Goal: Task Accomplishment & Management: Use online tool/utility

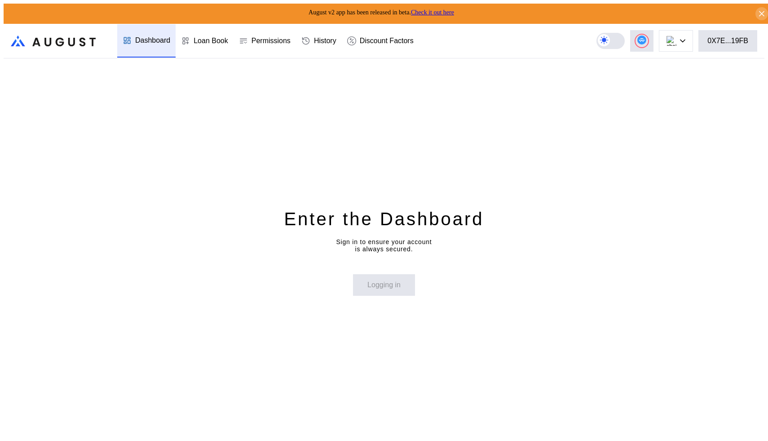
click at [436, 4] on div "August v2 app has been released in beta. Check it out here" at bounding box center [388, 14] width 768 height 20
click at [434, 9] on link "Check it out here" at bounding box center [432, 12] width 43 height 7
click at [721, 37] on div "0X7E...19FB" at bounding box center [727, 41] width 41 height 8
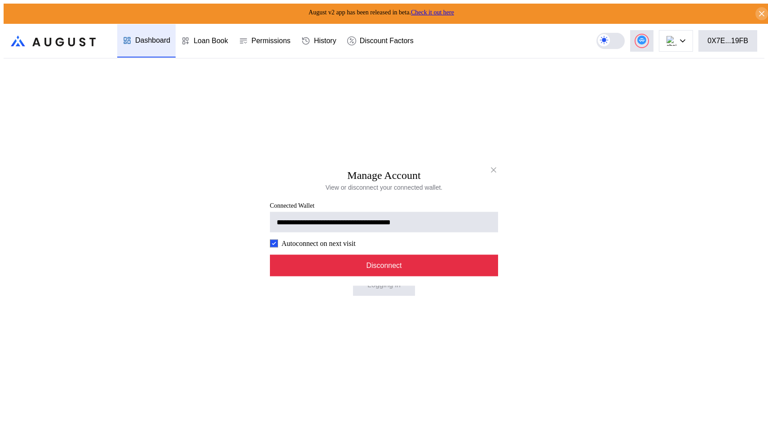
click at [432, 276] on button "Disconnect" at bounding box center [384, 265] width 228 height 22
click at [446, 270] on button "Disconnect" at bounding box center [384, 265] width 228 height 22
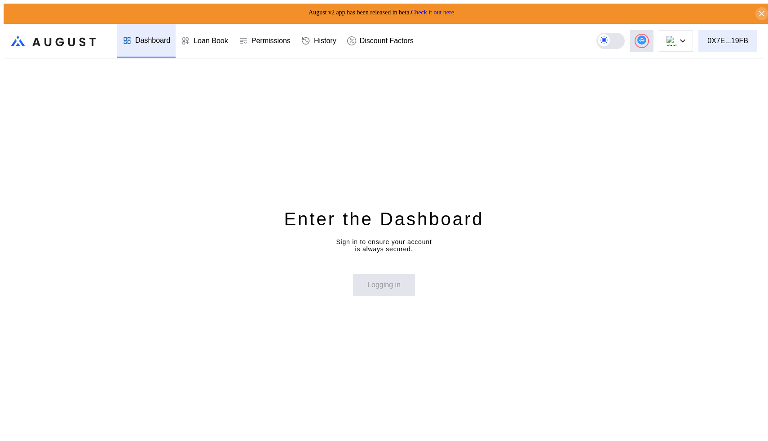
click at [724, 40] on div "0X7E...19FB" at bounding box center [727, 41] width 41 height 8
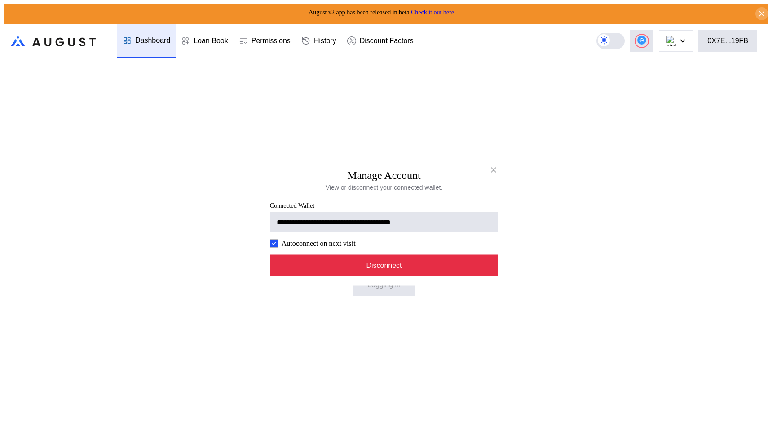
click at [407, 261] on button "Disconnect" at bounding box center [384, 265] width 228 height 22
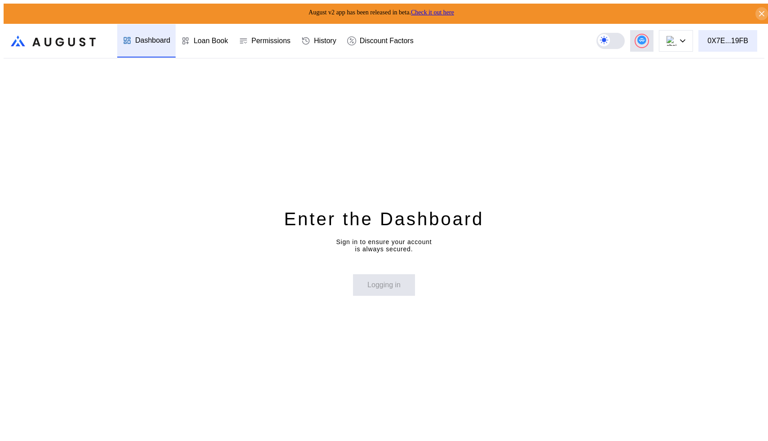
click at [725, 37] on div "0X7E...19FB" at bounding box center [727, 41] width 41 height 8
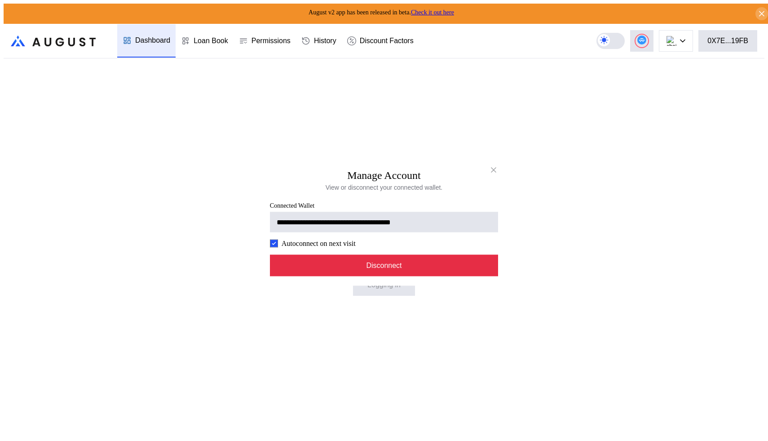
click at [367, 265] on button "Disconnect" at bounding box center [384, 265] width 228 height 22
click at [383, 268] on button "Disconnect" at bounding box center [384, 265] width 228 height 22
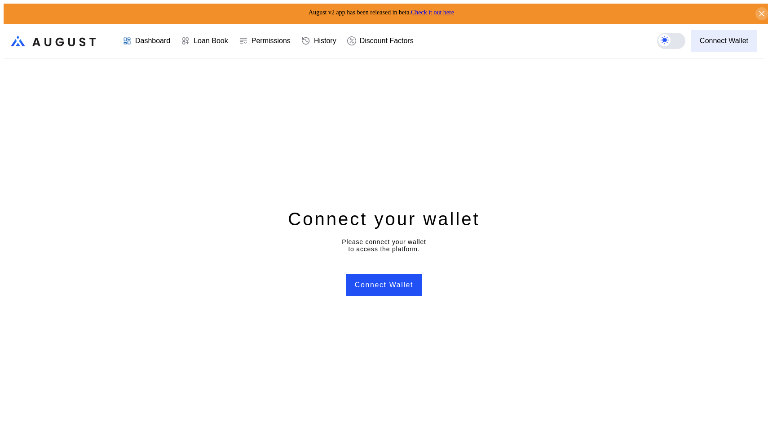
click at [719, 37] on div "Connect Wallet" at bounding box center [724, 41] width 49 height 8
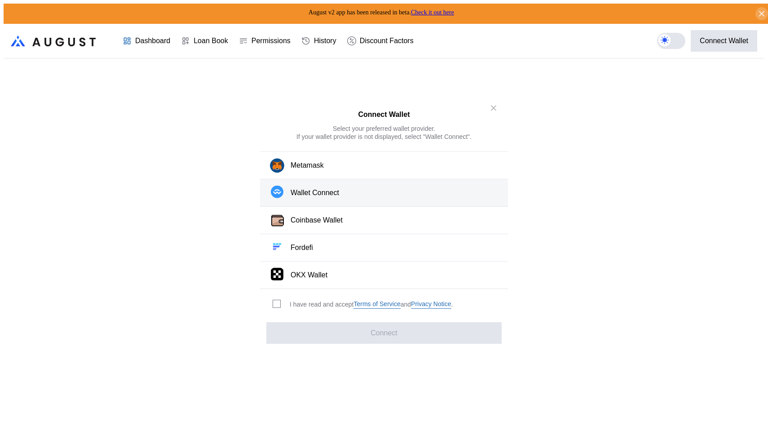
click at [340, 187] on button "Wallet Connect" at bounding box center [384, 192] width 248 height 27
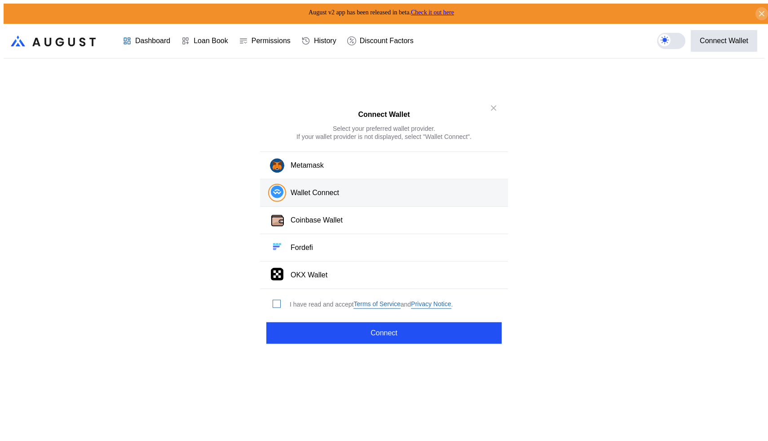
click at [275, 300] on span "modal" at bounding box center [276, 303] width 7 height 7
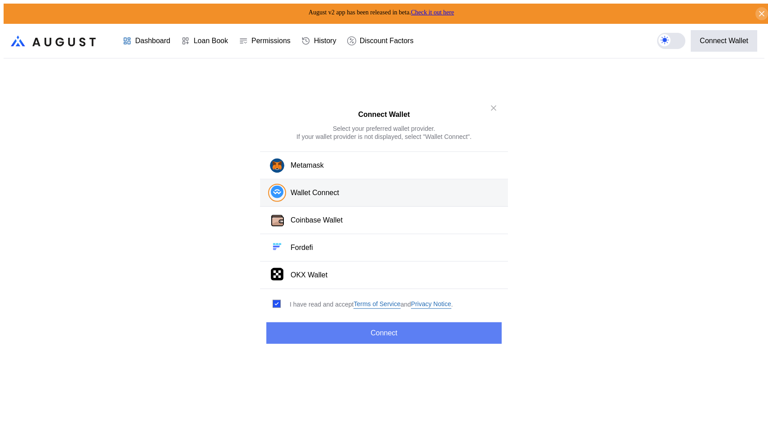
click at [314, 325] on button "Connect" at bounding box center [383, 333] width 235 height 22
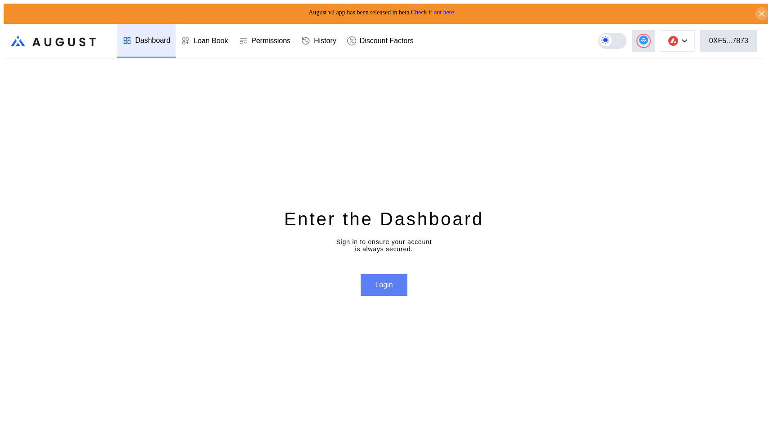
click at [378, 283] on button "Login" at bounding box center [384, 285] width 46 height 22
click at [384, 214] on div "Enter the Dashboard" at bounding box center [384, 218] width 200 height 23
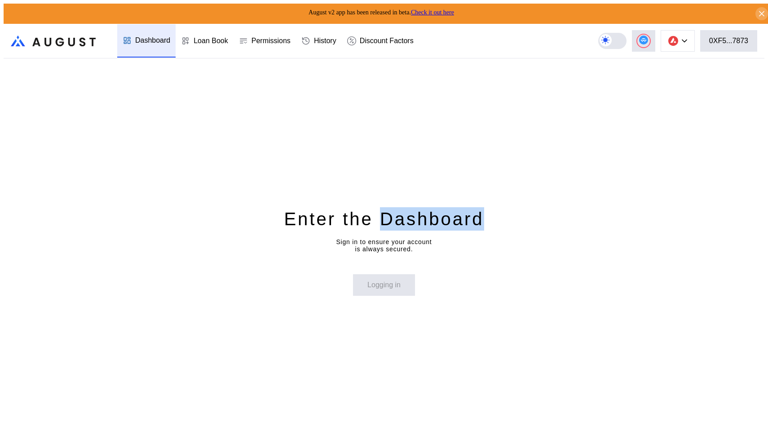
click at [384, 214] on div "Enter the Dashboard" at bounding box center [384, 218] width 200 height 23
click at [384, 213] on div "Enter the Dashboard" at bounding box center [384, 218] width 200 height 23
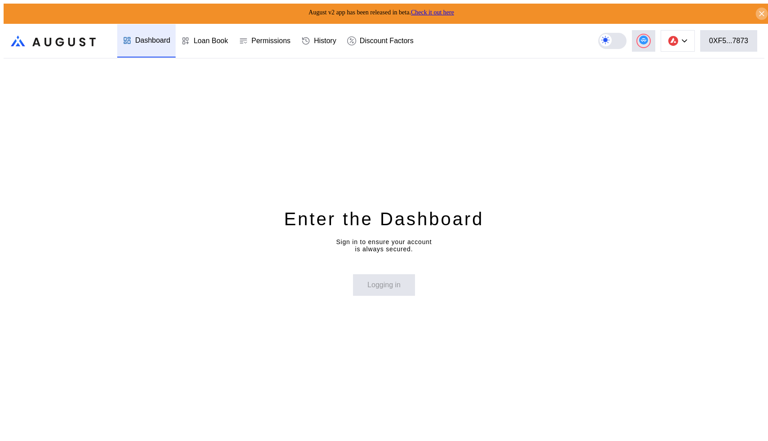
click at [758, 9] on icon at bounding box center [762, 13] width 9 height 9
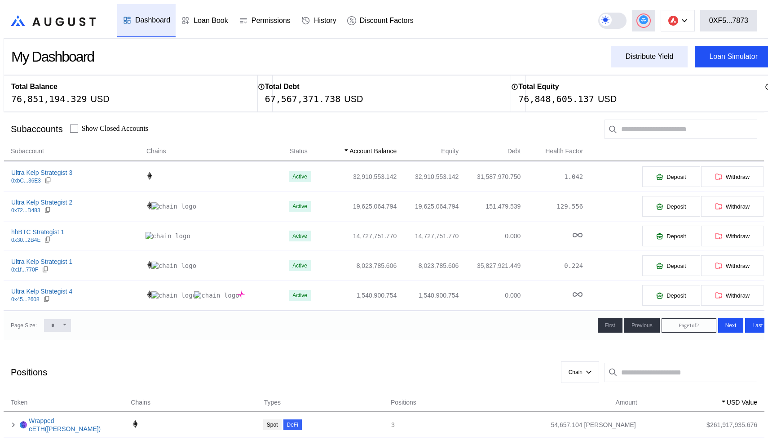
click at [651, 54] on div "Distribute Yield" at bounding box center [650, 57] width 48 height 8
type input "**********"
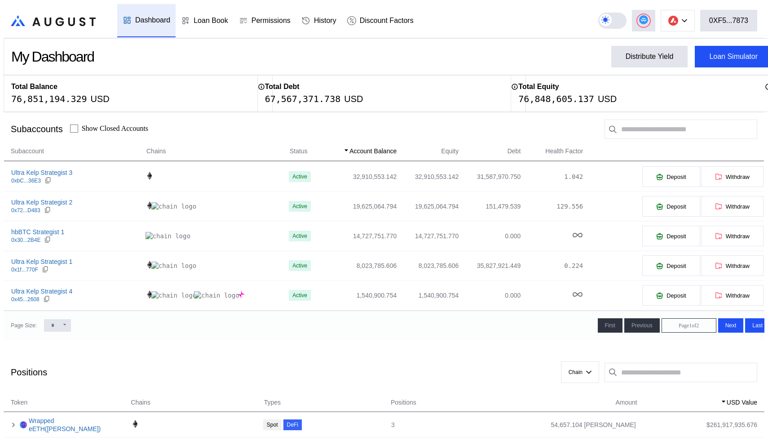
type input "**********"
type input "*"
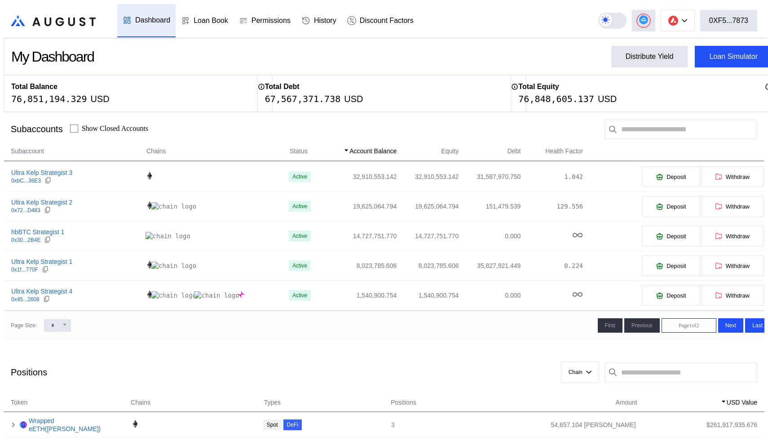
type input "****"
